Goal: Transaction & Acquisition: Purchase product/service

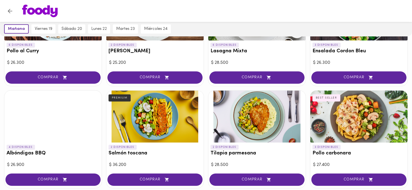
scroll to position [407, 0]
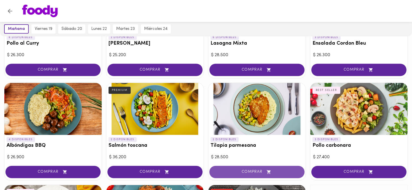
click at [253, 170] on span "COMPRAR" at bounding box center [257, 172] width 82 height 5
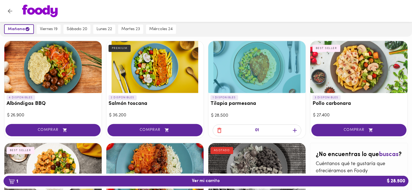
scroll to position [447, 0]
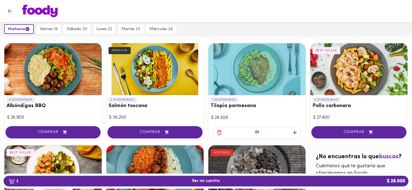
click at [220, 131] on icon "button" at bounding box center [220, 132] width 4 height 5
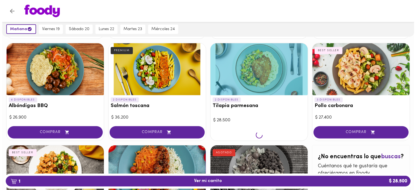
scroll to position [447, 0]
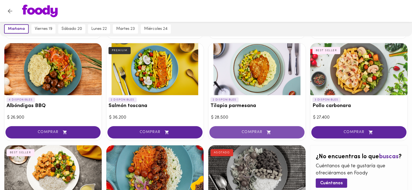
click at [253, 135] on button "COMPRAR" at bounding box center [257, 132] width 95 height 12
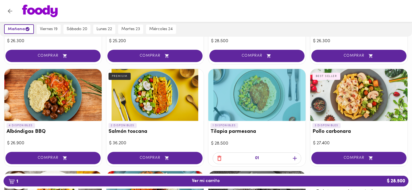
scroll to position [417, 0]
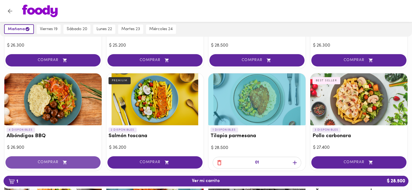
click at [47, 161] on span "COMPRAR" at bounding box center [53, 162] width 82 height 5
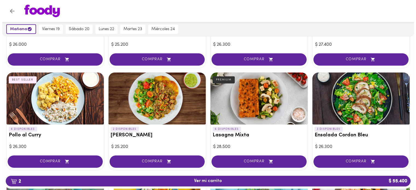
scroll to position [317, 0]
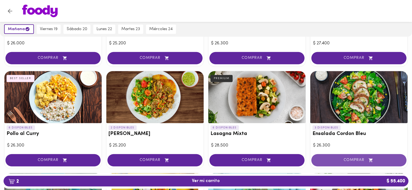
click at [339, 154] on button "COMPRAR" at bounding box center [359, 160] width 95 height 12
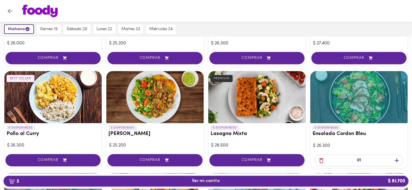
click at [193, 178] on span "3 Ver mi carrito $ 81.700" at bounding box center [206, 180] width 28 height 5
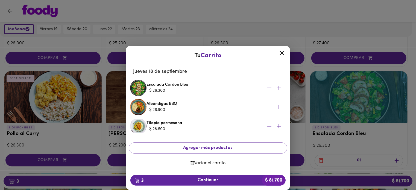
scroll to position [1, 0]
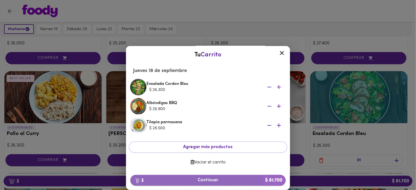
click at [194, 179] on span "3 Continuar $ 81.700" at bounding box center [208, 180] width 147 height 5
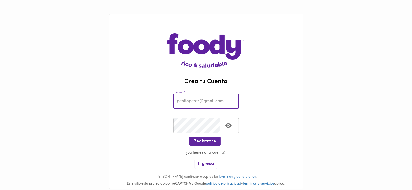
click at [208, 103] on input "email" at bounding box center [206, 101] width 66 height 15
type input "valeriaprietoa@gmail.com"
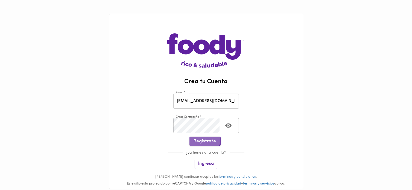
click at [203, 140] on span "Regístrate" at bounding box center [205, 141] width 22 height 5
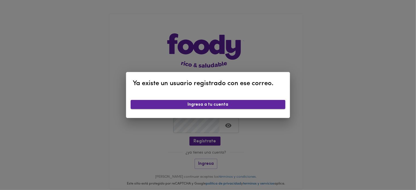
click at [196, 107] on span "Ingresa a tu cuenta" at bounding box center [208, 104] width 146 height 5
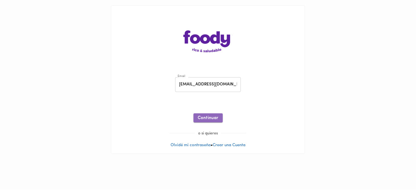
click at [207, 120] on span "Continuar" at bounding box center [208, 117] width 21 height 5
click at [212, 118] on span "Ingresar" at bounding box center [208, 117] width 17 height 5
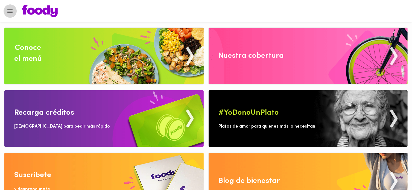
click at [13, 10] on icon "Menu" at bounding box center [10, 11] width 7 height 7
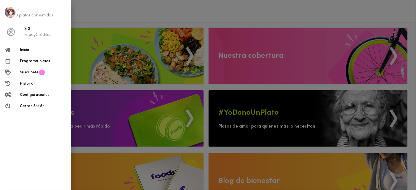
click at [90, 53] on div at bounding box center [208, 95] width 416 height 190
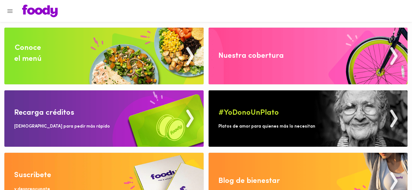
click at [120, 55] on img at bounding box center [103, 56] width 199 height 57
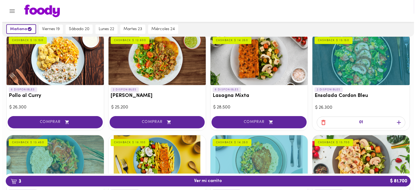
scroll to position [349, 0]
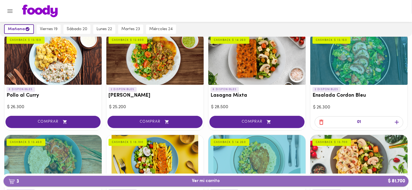
click at [238, 180] on span "3 Ver mi carrito $ 81.700" at bounding box center [206, 180] width 396 height 5
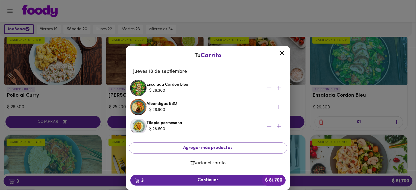
scroll to position [1, 0]
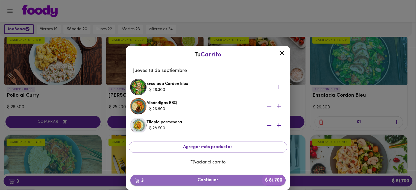
click at [200, 178] on span "3 Continuar $ 81.700" at bounding box center [208, 180] width 147 height 5
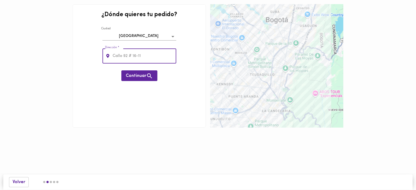
click at [144, 57] on input "text" at bounding box center [144, 55] width 65 height 15
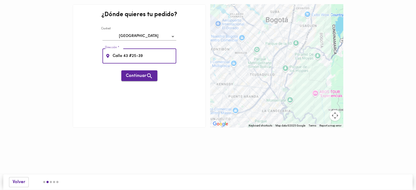
type input "Calle 43 #25-39"
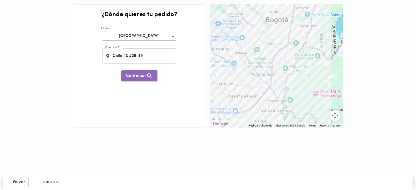
click at [142, 73] on span "Continuar" at bounding box center [139, 76] width 27 height 7
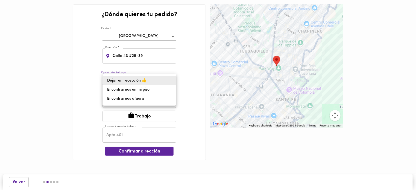
click at [138, 81] on body "0cAFcWeA4ZvRbN1-NiHcrJBNJI3Ee1j_jr_hwLB0e6QpY2lo-KAdqstopupcy_g9RJaty4x2gNEIHrU…" at bounding box center [208, 88] width 416 height 176
click at [138, 81] on li "Dejar en recepción 👍" at bounding box center [139, 80] width 73 height 9
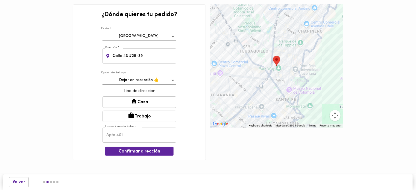
click at [142, 99] on button "Casa" at bounding box center [140, 101] width 74 height 11
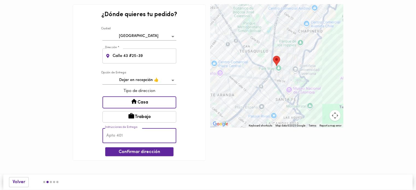
click at [129, 134] on input "text" at bounding box center [140, 135] width 74 height 15
type input "Apto 206"
click at [126, 154] on span "Confirmar dirección" at bounding box center [140, 151] width 60 height 5
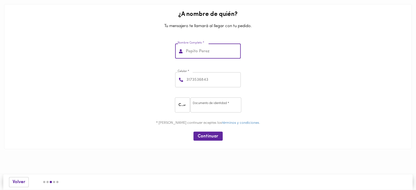
click at [213, 57] on input "text" at bounding box center [213, 51] width 56 height 15
type input "V"
type input "Samuel Jerez"
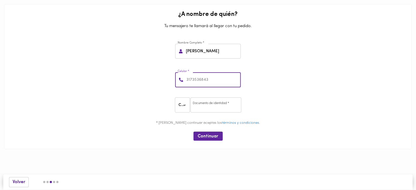
click at [206, 76] on input "number" at bounding box center [214, 79] width 56 height 15
type input "3175655275"
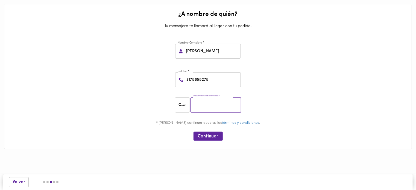
click at [216, 105] on input "number" at bounding box center [216, 104] width 51 height 15
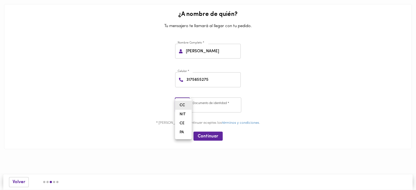
click at [186, 105] on body "0cAFcWeA4ZvRbN1-NiHcrJBNJI3Ee1j_jr_hwLB0e6QpY2lo-KAdqstopupcy_g9RJaty4x2gNEIHrU…" at bounding box center [208, 83] width 416 height 166
click at [184, 105] on li "CC" at bounding box center [183, 105] width 16 height 9
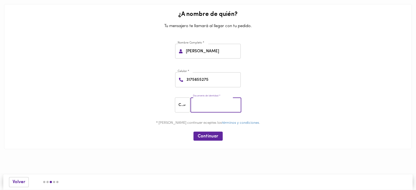
click at [196, 105] on input "number" at bounding box center [216, 104] width 51 height 15
type input "1000835074"
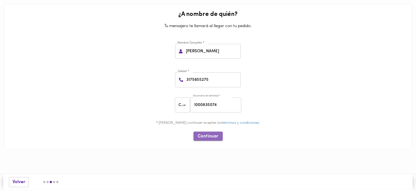
click at [215, 136] on span "Continuar" at bounding box center [208, 136] width 21 height 5
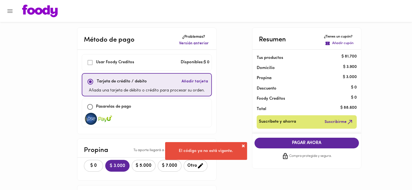
click at [246, 142] on div "El código ya no está vigente." at bounding box center [206, 151] width 82 height 18
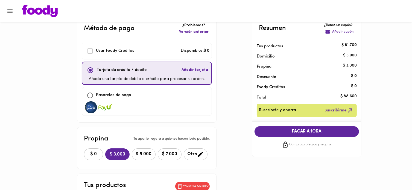
scroll to position [12, 0]
click at [202, 155] on icon "button" at bounding box center [200, 153] width 7 height 7
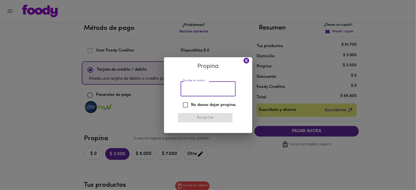
click at [194, 89] on input "Escribe el monto" at bounding box center [208, 89] width 55 height 15
type input "1000"
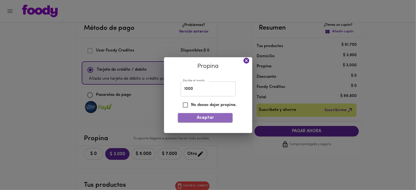
click at [195, 118] on span "Aceptar" at bounding box center [206, 117] width 46 height 5
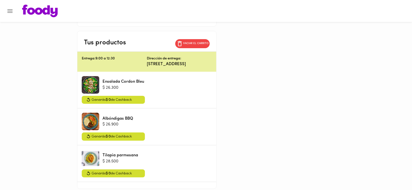
scroll to position [152, 0]
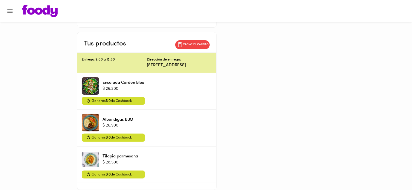
click at [96, 59] on p "Entrega: 9:00 a 12:30" at bounding box center [114, 59] width 65 height 5
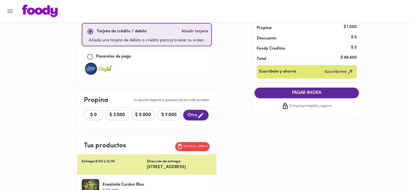
scroll to position [0, 0]
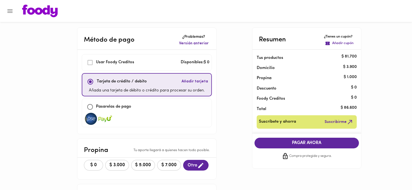
click at [41, 7] on img at bounding box center [40, 11] width 36 height 13
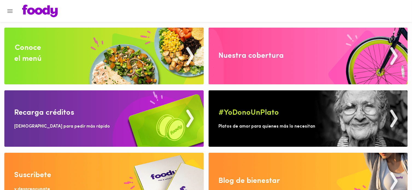
click at [81, 51] on img at bounding box center [103, 56] width 199 height 57
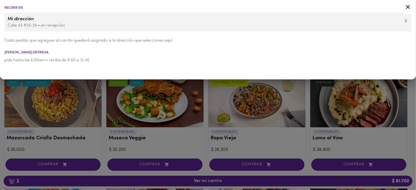
click at [71, 95] on div at bounding box center [208, 95] width 416 height 190
